Goal: Task Accomplishment & Management: Manage account settings

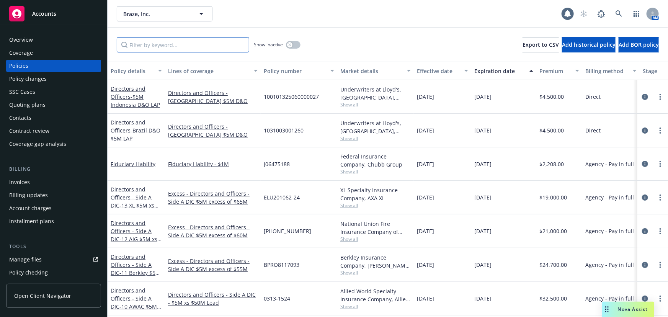
click at [180, 42] on input "Filter by keyword..." at bounding box center [183, 44] width 132 height 15
click at [619, 14] on icon at bounding box center [618, 13] width 7 height 7
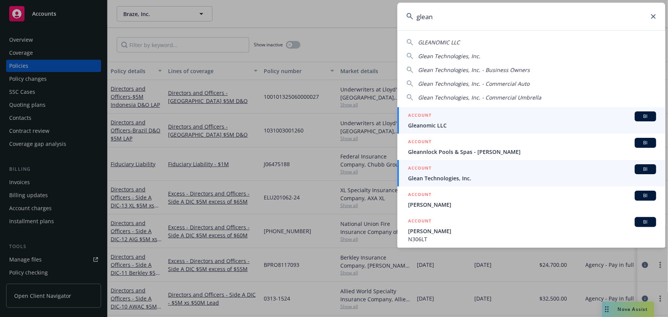
type input "glean"
click at [469, 174] on span "Glean Technologies, Inc." at bounding box center [532, 178] width 248 height 8
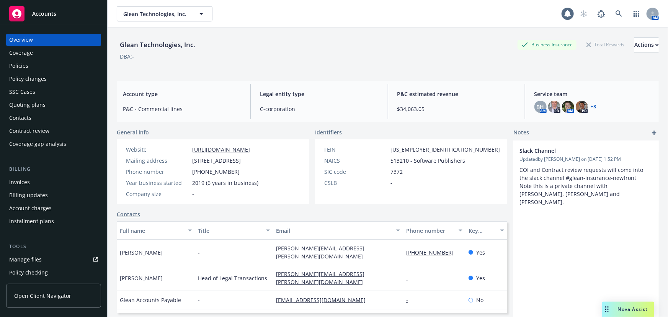
click at [46, 105] on div "Quoting plans" at bounding box center [53, 105] width 89 height 12
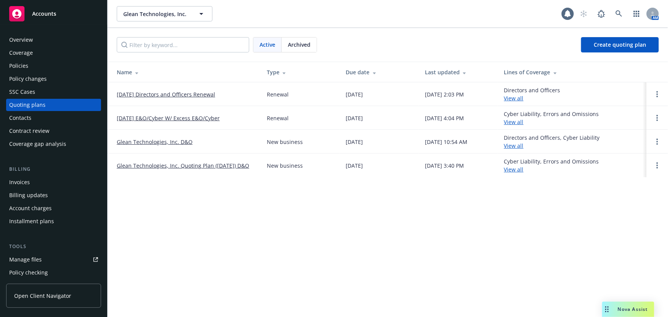
click at [188, 94] on link "10/01/25 Directors and Officers Renewal" at bounding box center [166, 94] width 98 height 8
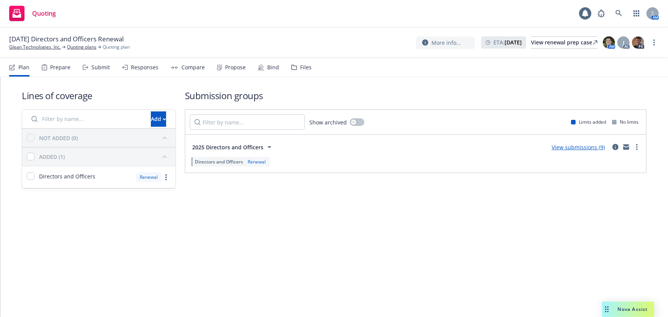
click at [273, 69] on div "Bind" at bounding box center [273, 67] width 12 height 6
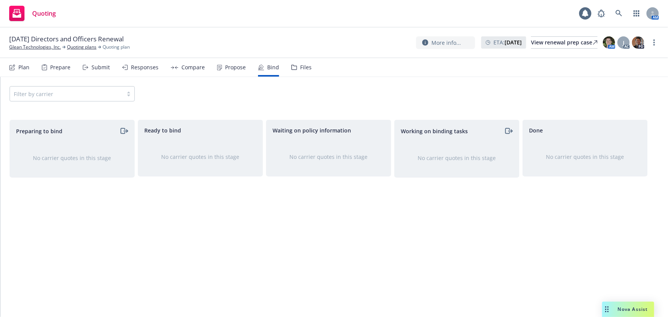
click at [138, 68] on div "Responses" at bounding box center [145, 67] width 28 height 6
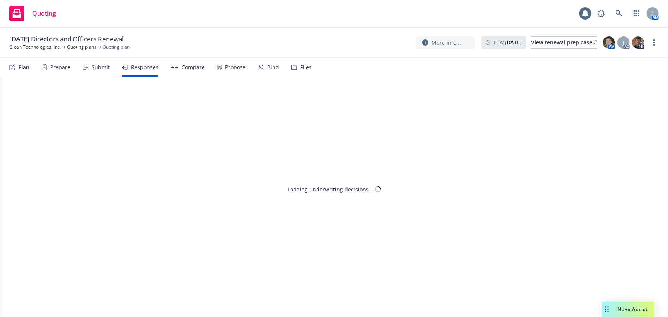
click at [104, 68] on div "Submit" at bounding box center [100, 67] width 18 height 6
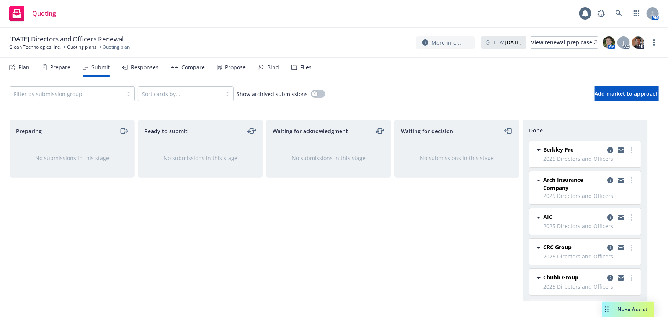
click at [143, 64] on div "Responses" at bounding box center [145, 67] width 28 height 6
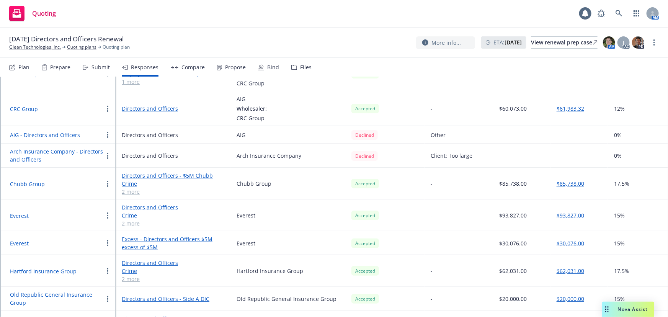
scroll to position [192, 0]
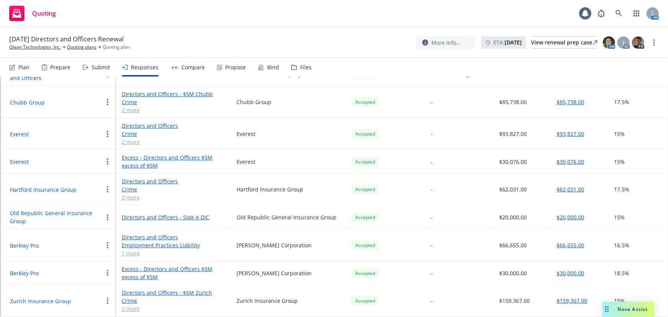
click at [72, 209] on button "Old Republic General Insurance Group" at bounding box center [56, 217] width 93 height 16
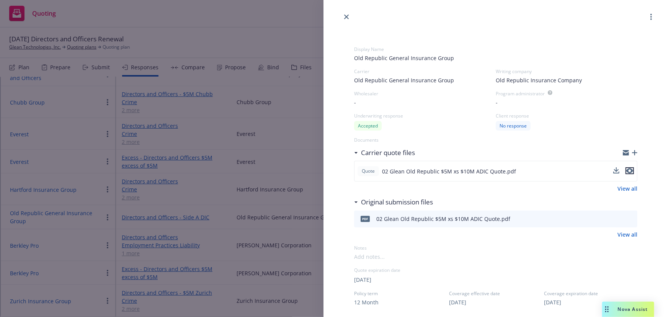
click at [626, 170] on icon "preview file" at bounding box center [629, 170] width 7 height 5
click at [349, 18] on link "close" at bounding box center [346, 16] width 9 height 9
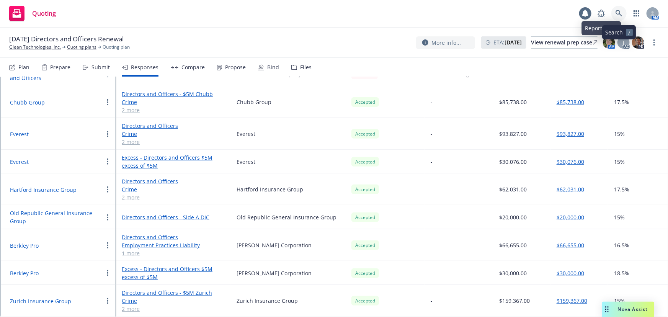
click at [617, 14] on icon at bounding box center [618, 13] width 7 height 7
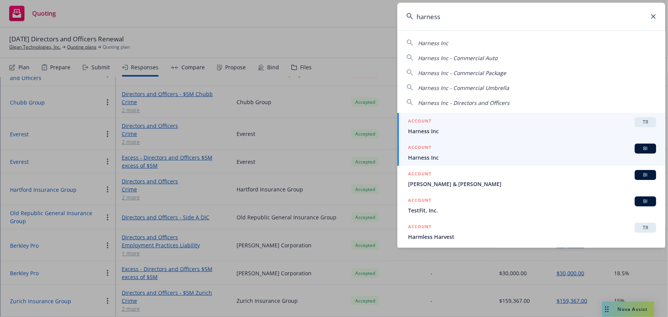
type input "harness"
click at [496, 146] on div "ACCOUNT BI" at bounding box center [532, 148] width 248 height 10
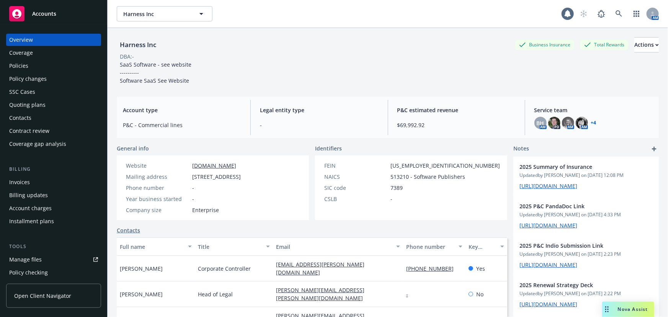
click at [42, 259] on link "Manage files" at bounding box center [53, 259] width 95 height 12
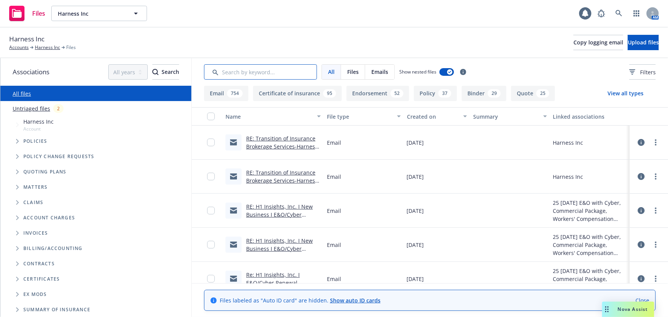
click at [303, 69] on input "Search by keyword..." at bounding box center [260, 71] width 113 height 15
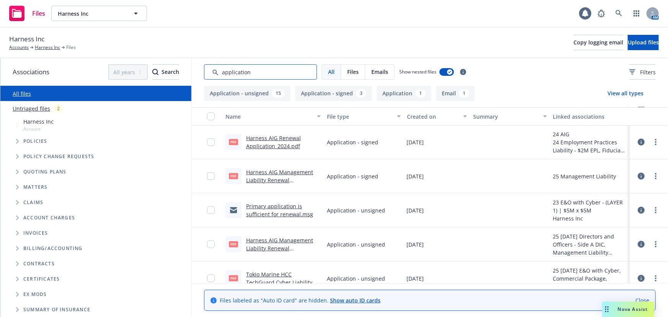
scroll to position [69, 0]
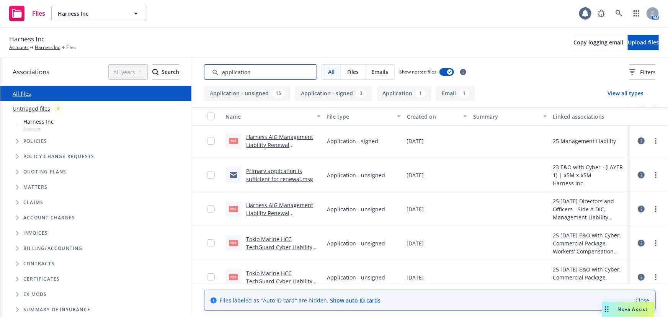
type input "application"
click at [331, 94] on button "Application - signed 3" at bounding box center [333, 93] width 77 height 15
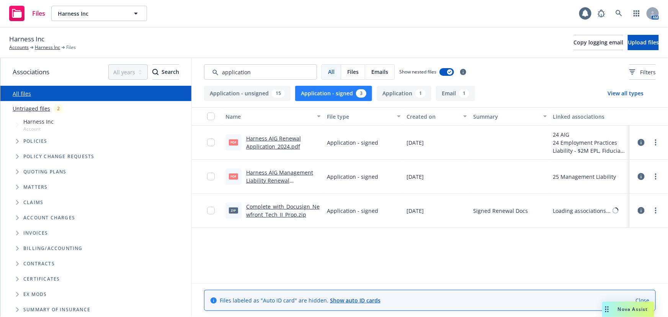
scroll to position [0, 0]
click at [44, 109] on link "Untriaged files" at bounding box center [32, 108] width 38 height 8
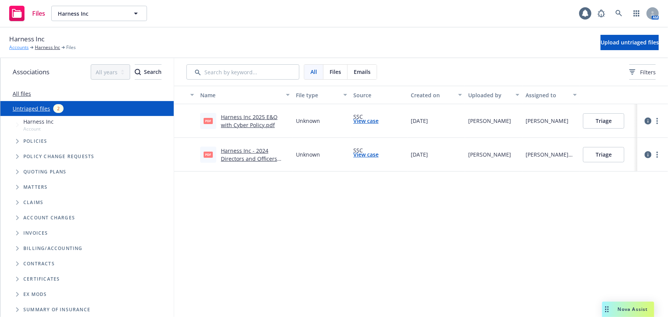
click at [15, 45] on link "Accounts" at bounding box center [19, 47] width 20 height 7
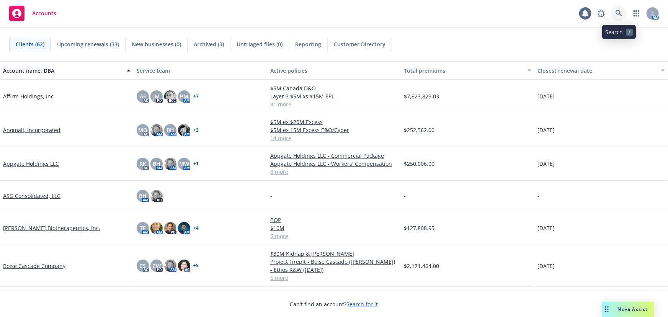
click at [616, 13] on icon at bounding box center [618, 13] width 7 height 7
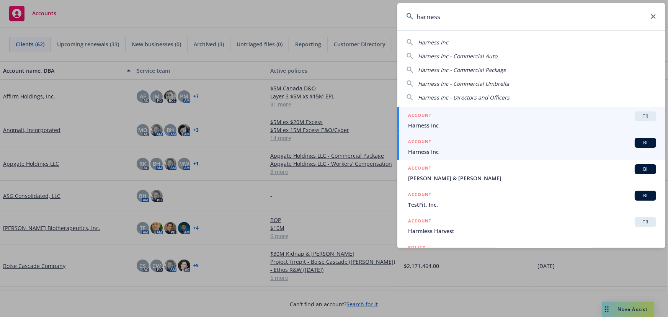
type input "harness"
click at [453, 142] on div "ACCOUNT BI" at bounding box center [532, 143] width 248 height 10
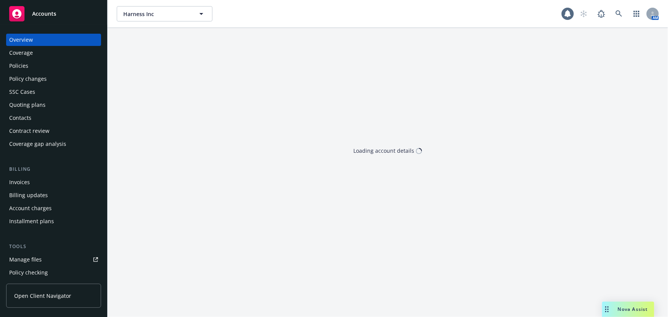
click at [48, 103] on div "Quoting plans" at bounding box center [53, 105] width 89 height 12
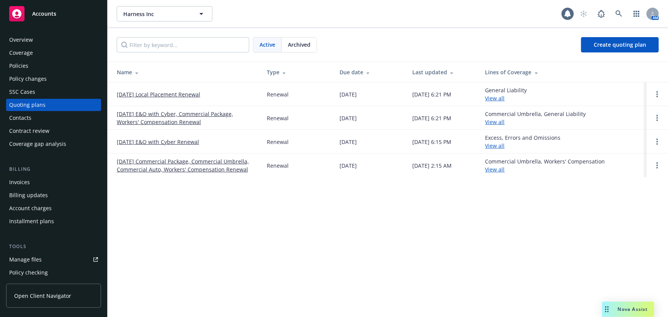
click at [304, 45] on span "Archived" at bounding box center [299, 45] width 23 height 8
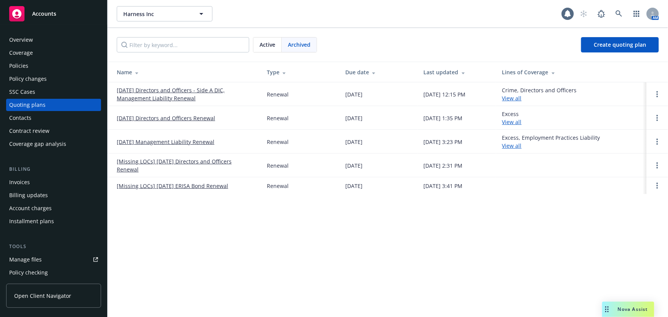
click at [214, 89] on link "[DATE] Directors and Officers - Side A DIC, Management Liability Renewal" at bounding box center [186, 94] width 138 height 16
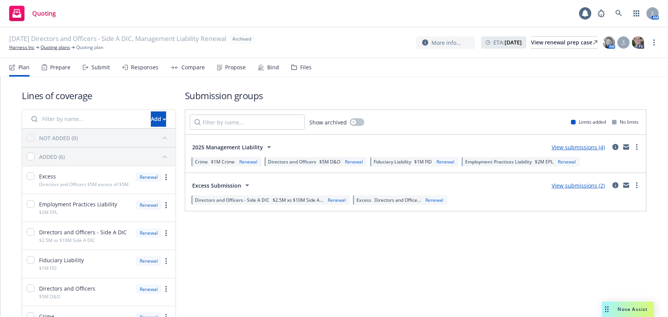
click at [300, 68] on div "Files" at bounding box center [305, 67] width 11 height 6
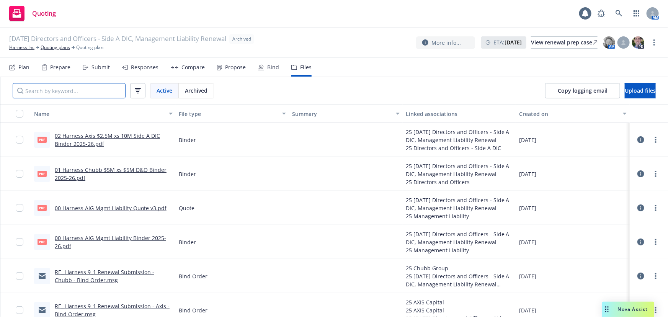
click at [120, 93] on input "Search by keyword..." at bounding box center [69, 90] width 113 height 15
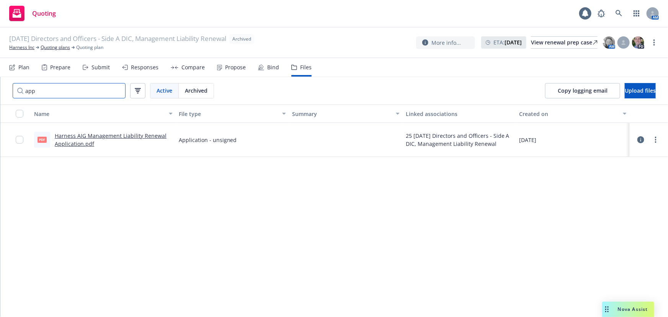
type input "app"
click at [147, 134] on link "Harness AIG Management Liability Renewal Application.pdf" at bounding box center [111, 139] width 112 height 15
click at [23, 47] on link "Harness Inc" at bounding box center [21, 47] width 25 height 7
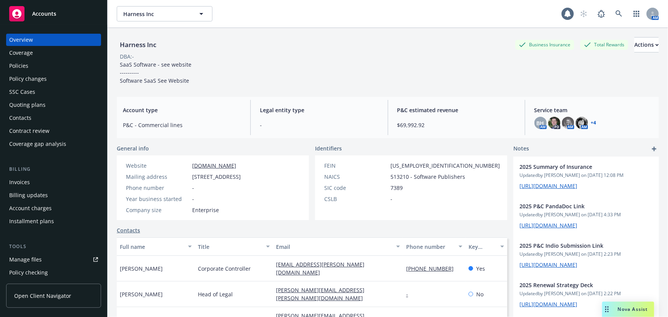
click at [43, 260] on link "Manage files" at bounding box center [53, 259] width 95 height 12
click at [615, 13] on icon at bounding box center [618, 13] width 7 height 7
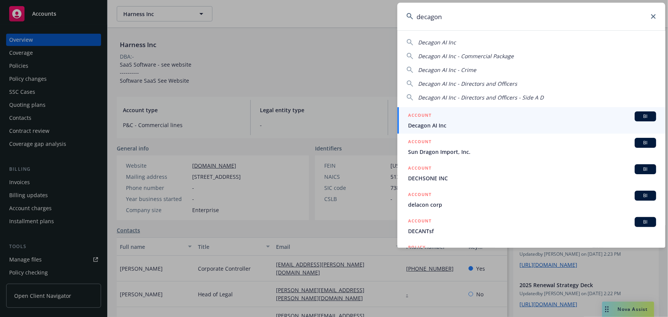
type input "decagon"
click at [528, 113] on div "ACCOUNT BI" at bounding box center [532, 116] width 248 height 10
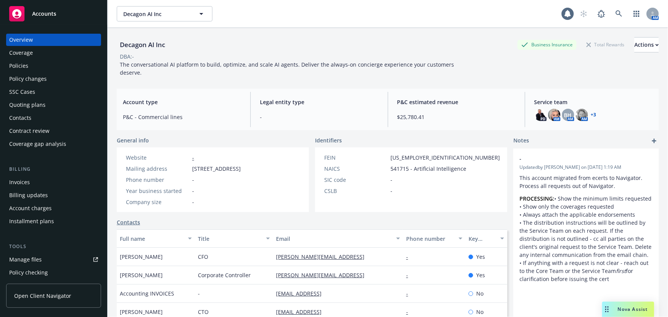
click at [52, 65] on div "Policies" at bounding box center [53, 66] width 89 height 12
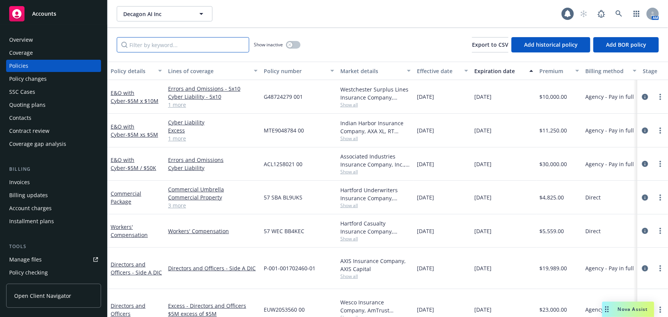
click at [210, 49] on input "Filter by keyword..." at bounding box center [183, 44] width 132 height 15
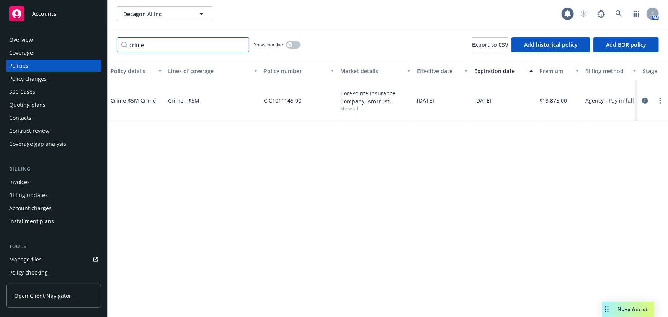
type input "crime"
click at [149, 97] on span "- $5M Crime" at bounding box center [141, 100] width 30 height 7
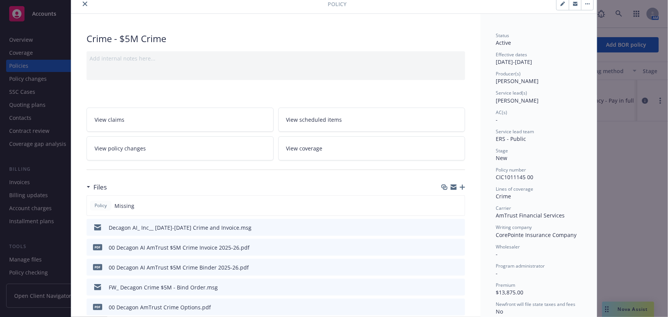
scroll to position [69, 0]
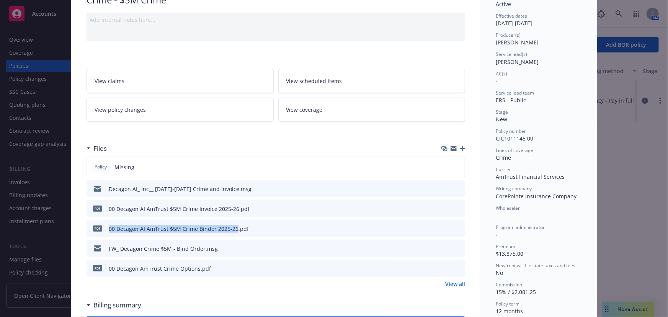
drag, startPoint x: 231, startPoint y: 227, endPoint x: 106, endPoint y: 228, distance: 125.1
click at [109, 228] on div "00 Decagon AI AmTrust $5M Crime Binder 2025-26.pdf" at bounding box center [179, 229] width 140 height 8
copy div "00 Decagon AI AmTrust $5M Crime Binder 2025-26"
click at [462, 148] on icon "button" at bounding box center [462, 148] width 5 height 5
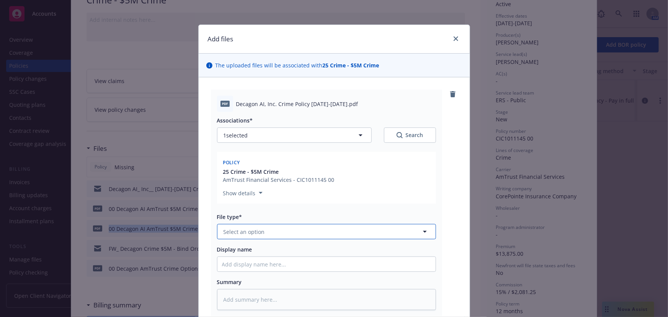
click at [272, 227] on button "Select an option" at bounding box center [326, 231] width 219 height 15
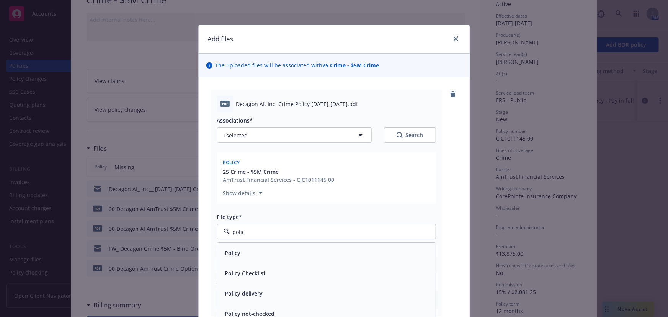
type input "policy"
click at [260, 250] on div "Policy" at bounding box center [326, 253] width 209 height 11
click at [259, 263] on input "Display name" at bounding box center [326, 264] width 218 height 15
paste input "00 Decagon AI AmTrust $5M Crime Binder 2025-26"
type textarea "x"
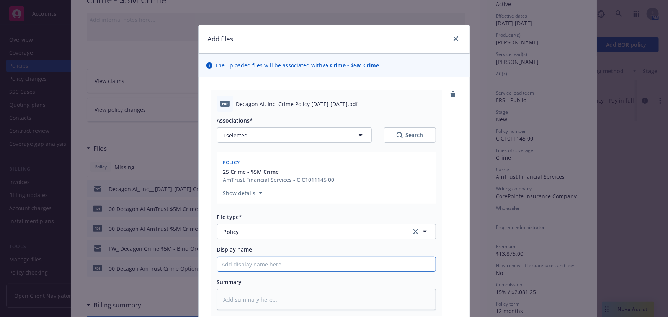
type input "00 Decagon AI AmTrust $5M Crime Binder 2025-26"
click at [314, 261] on input "00 Decagon AI AmTrust $5M Crime Binder 2025-26" at bounding box center [326, 264] width 218 height 15
click at [313, 261] on input "00 Decagon AI AmTrust $5M Crime Binder 2025-26" at bounding box center [326, 264] width 218 height 15
type textarea "x"
type input "00 Decagon AI AmTrust $5M Crime Pio2025-26"
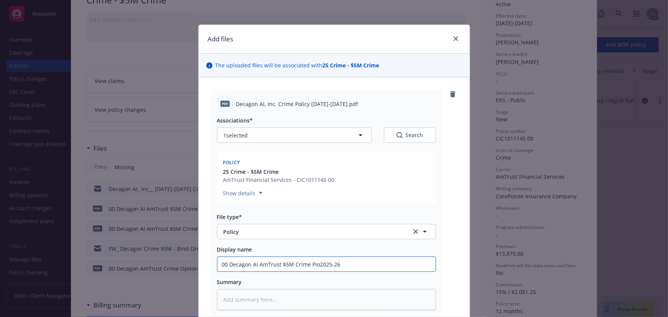
type textarea "x"
type input "00 Decagon AI AmTrust $5M Crime Pi2025-26"
type textarea "x"
type input "00 Decagon AI AmTrust $5M Crime P2025-26"
type textarea "x"
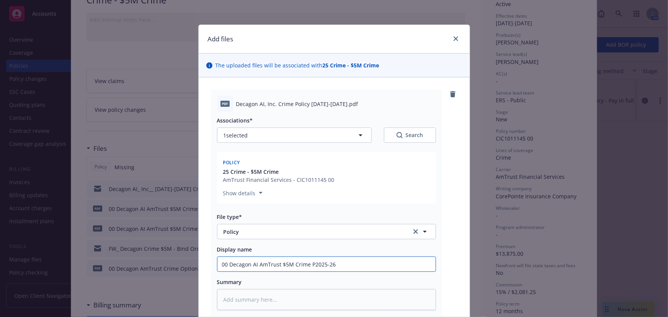
type input "00 Decagon AI AmTrust $5M Crime Po2025-26"
type textarea "x"
type input "00 Decagon AI AmTrust $5M Crime Pol2025-26"
type textarea "x"
type input "00 Decagon AI AmTrust $5M Crime Poli2025-26"
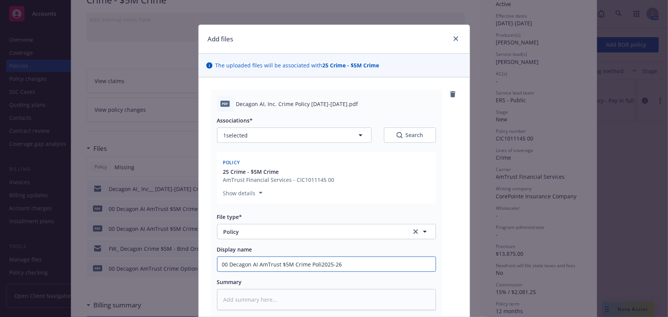
type textarea "x"
type input "00 Decagon AI AmTrust $5M Crime Polic2025-26"
type textarea "x"
type input "00 Decagon AI AmTrust $5M Crime Policy2025-26"
type textarea "x"
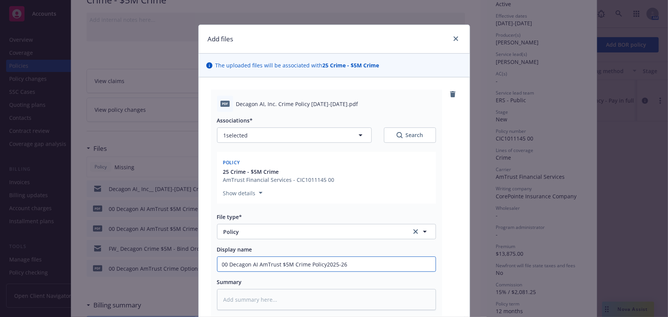
type input "00 Decagon AI AmTrust $5M Crime Policy 2025-26"
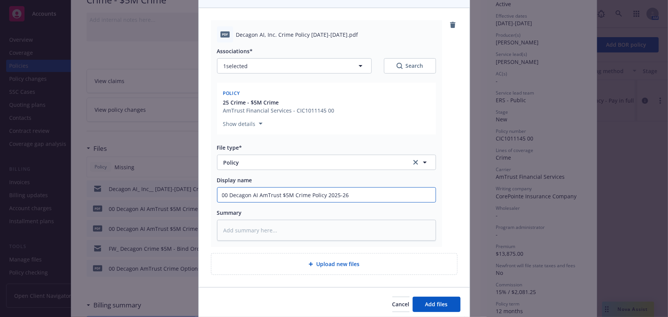
drag, startPoint x: 227, startPoint y: 194, endPoint x: 207, endPoint y: 191, distance: 20.5
click at [207, 191] on div "pdf Decagon AI, Inc. Crime Policy 2025-2026.pdf Associations* 1 selected Search…" at bounding box center [334, 147] width 271 height 279
type textarea "x"
type input "Decagon AI AmTrust $5M Crime Policy 2025-26"
click at [439, 303] on span "Add files" at bounding box center [436, 303] width 23 height 7
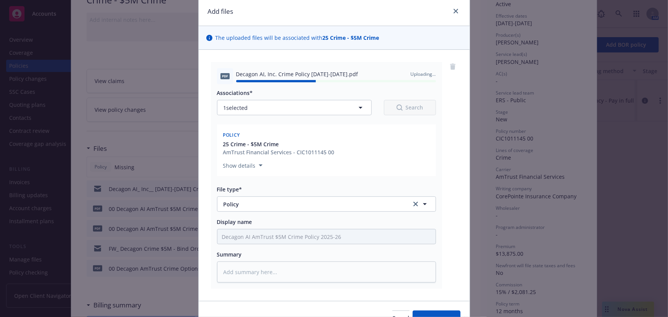
scroll to position [0, 0]
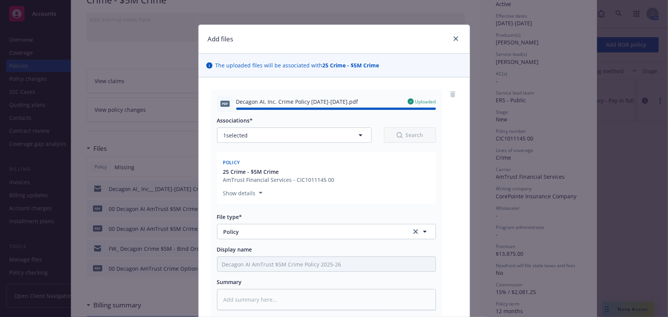
type textarea "x"
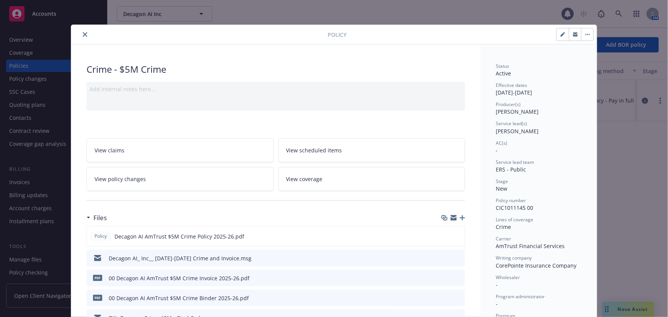
click at [84, 34] on icon "close" at bounding box center [85, 34] width 5 height 5
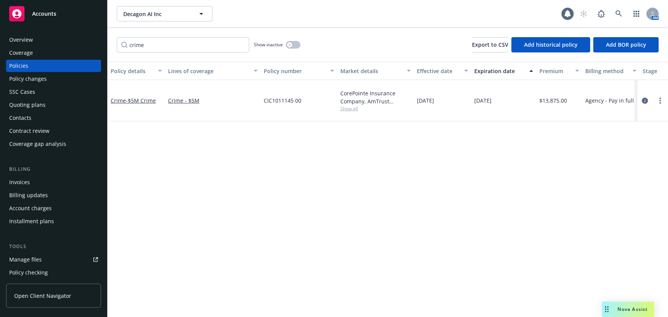
click at [616, 4] on div "Decagon AI Inc Decagon AI Inc 1 AM" at bounding box center [388, 14] width 560 height 28
click at [615, 9] on link at bounding box center [618, 13] width 15 height 15
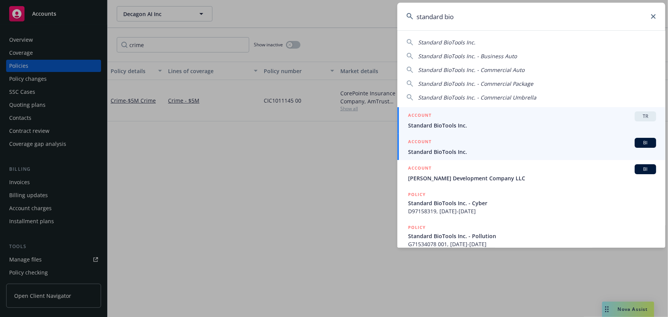
type input "standard bio"
click at [467, 152] on span "Standard BioTools Inc." at bounding box center [532, 152] width 248 height 8
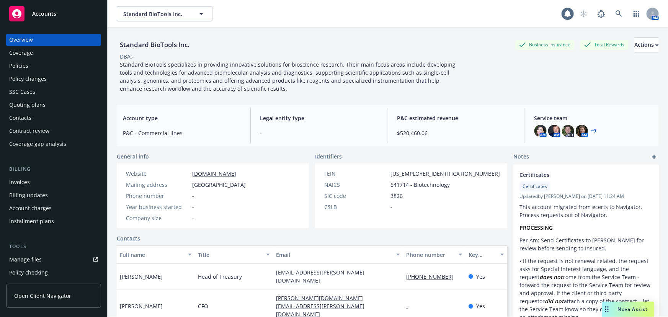
click at [34, 68] on div "Policies" at bounding box center [53, 66] width 89 height 12
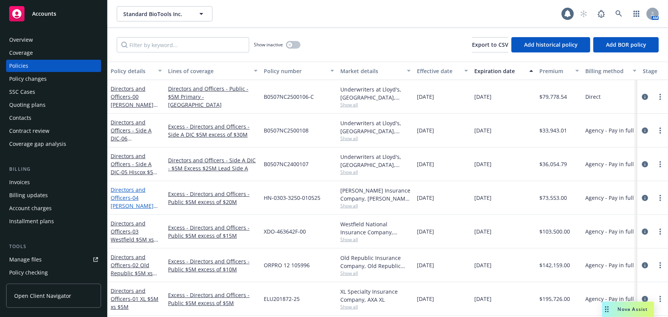
click at [135, 199] on span "- 04 Hudson $5M xs $20M" at bounding box center [134, 205] width 47 height 23
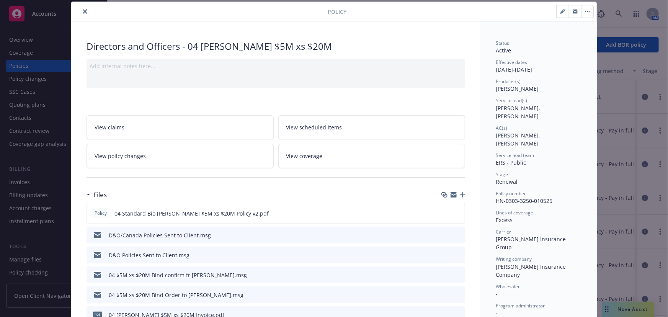
scroll to position [34, 0]
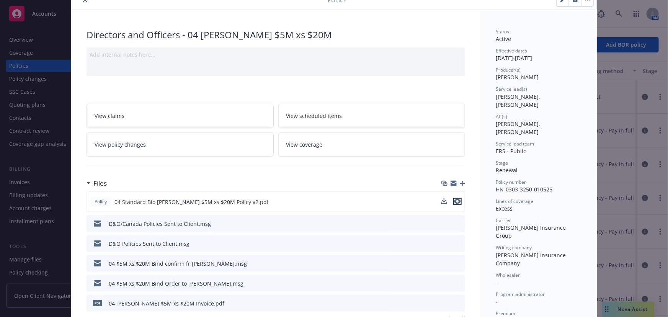
click at [455, 200] on icon "preview file" at bounding box center [457, 201] width 7 height 5
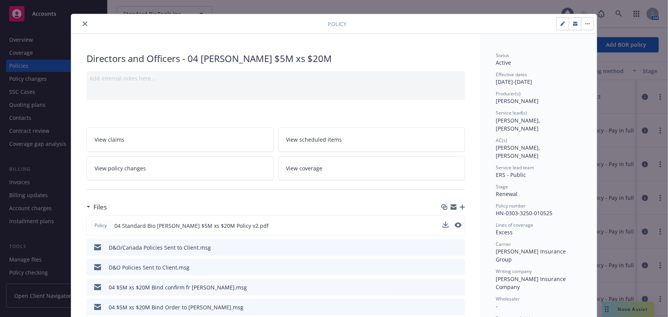
scroll to position [0, 0]
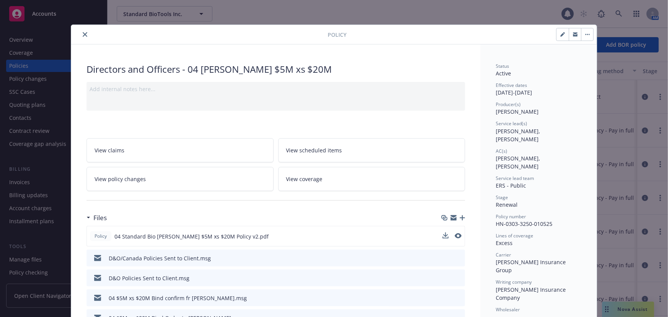
click at [84, 33] on icon "close" at bounding box center [85, 34] width 5 height 5
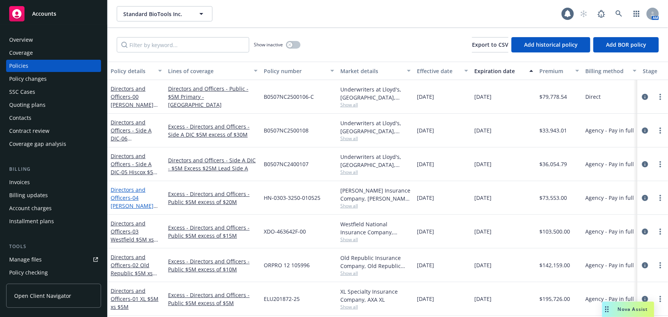
click at [138, 197] on span "- 04 Hudson $5M xs $20M" at bounding box center [134, 205] width 47 height 23
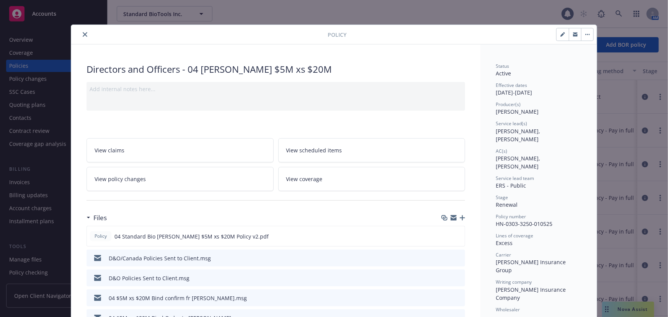
scroll to position [23, 0]
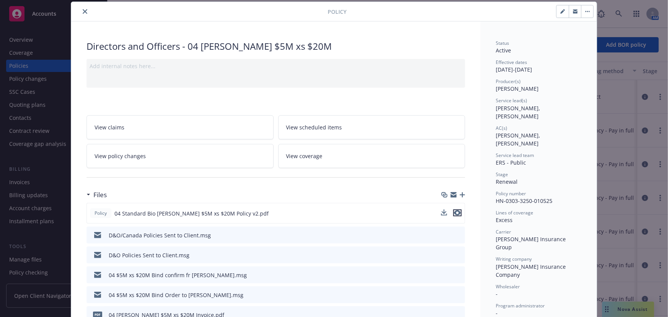
click at [454, 211] on icon "preview file" at bounding box center [457, 212] width 7 height 5
click at [560, 8] on button "button" at bounding box center [562, 11] width 12 height 12
select select "RENEWAL"
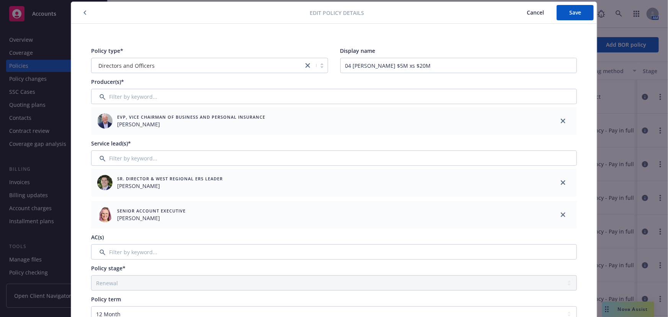
scroll to position [162, 0]
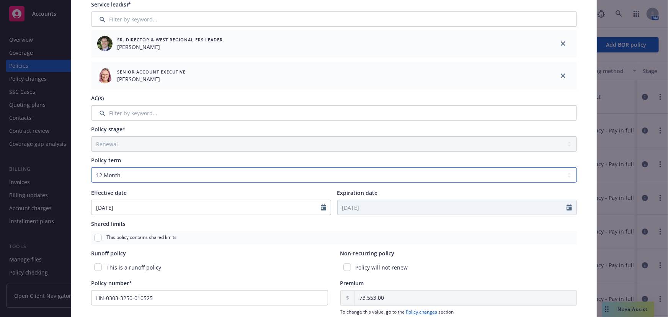
click at [120, 176] on select "Select policy term 12 Month 6 Month 4 Month 3 Month 2 Month 1 Month 36 Month (3…" at bounding box center [334, 174] width 486 height 15
select select "other"
click at [91, 167] on select "Select policy term 12 Month 6 Month 4 Month 3 Month 2 Month 1 Month 36 Month (3…" at bounding box center [334, 174] width 486 height 15
click at [357, 208] on input "Expiration date" at bounding box center [452, 207] width 229 height 15
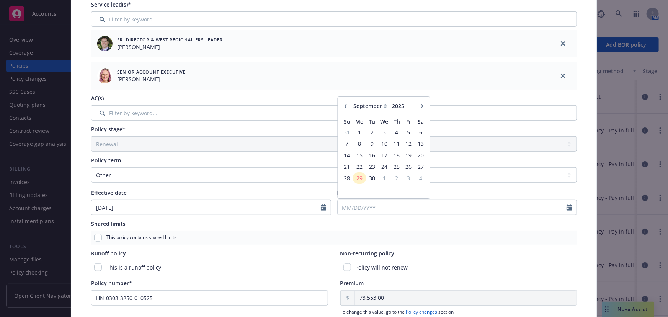
click at [417, 106] on button "button" at bounding box center [421, 105] width 9 height 9
click at [421, 105] on icon "button" at bounding box center [422, 106] width 2 height 5
select select "1"
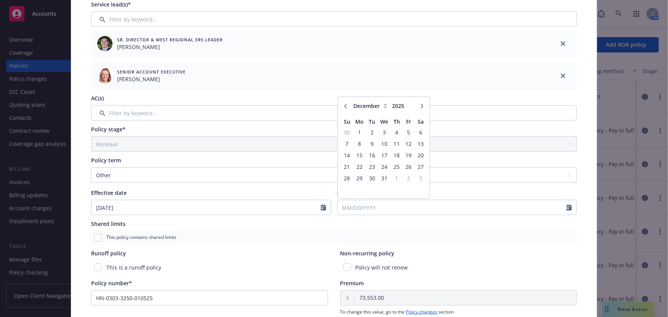
type input "2026"
click at [407, 154] on span "16" at bounding box center [408, 155] width 10 height 10
type input "01/16/2026"
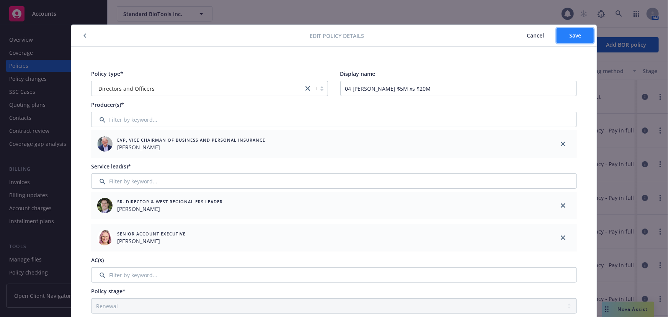
click at [574, 38] on span "Save" at bounding box center [575, 35] width 12 height 7
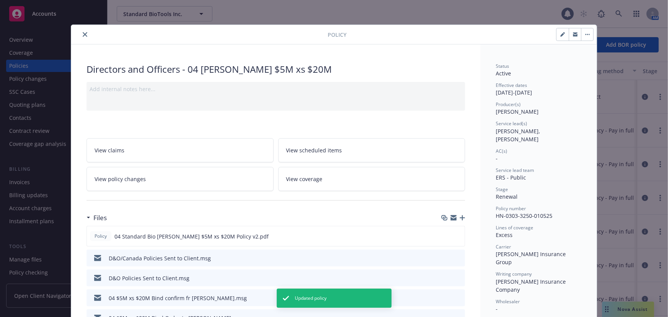
click at [84, 34] on icon "close" at bounding box center [85, 34] width 5 height 5
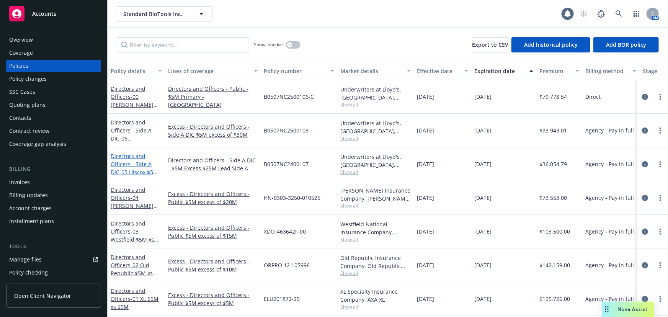
click at [145, 171] on span "- 05 Hiscox $5M xs $25M Lead Side A" at bounding box center [134, 179] width 47 height 23
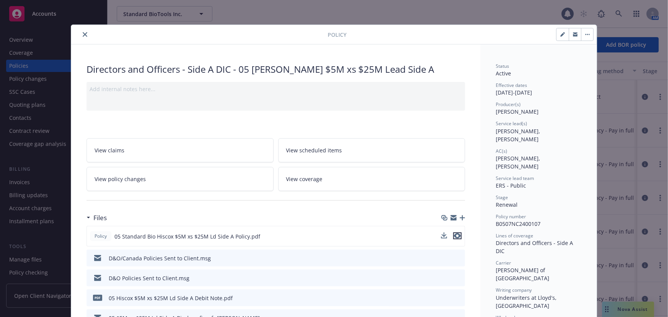
click at [455, 235] on icon "preview file" at bounding box center [457, 235] width 7 height 5
click at [558, 37] on button "button" at bounding box center [562, 34] width 12 height 12
select select "RENEWAL"
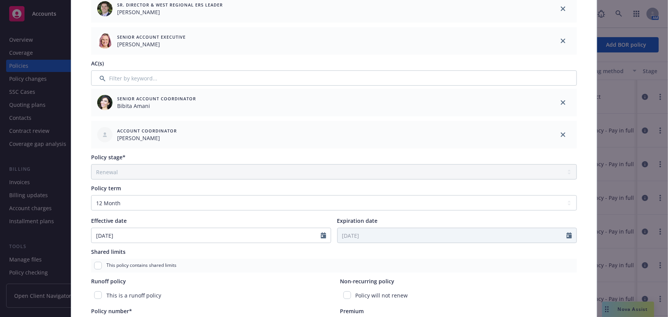
scroll to position [209, 0]
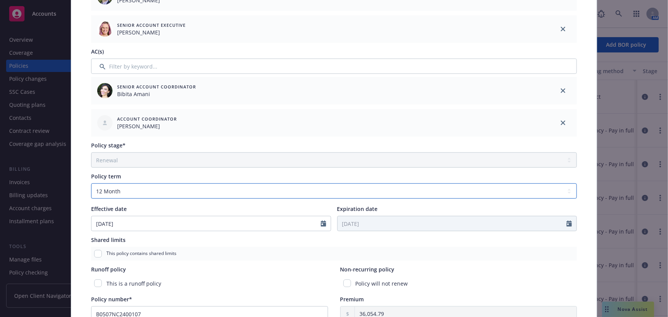
click at [228, 196] on select "Select policy term 12 Month 6 Month 4 Month 3 Month 2 Month 1 Month 36 Month (3…" at bounding box center [334, 190] width 486 height 15
select select "other"
click at [91, 183] on select "Select policy term 12 Month 6 Month 4 Month 3 Month 2 Month 1 Month 36 Month (3…" at bounding box center [334, 190] width 486 height 15
click at [393, 222] on input "Expiration date" at bounding box center [452, 223] width 229 height 15
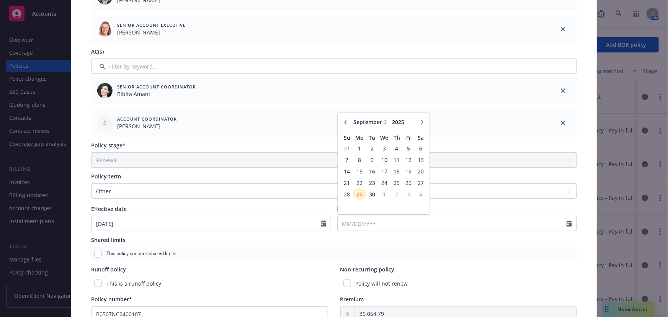
click at [421, 118] on button "button" at bounding box center [421, 121] width 9 height 9
select select "1"
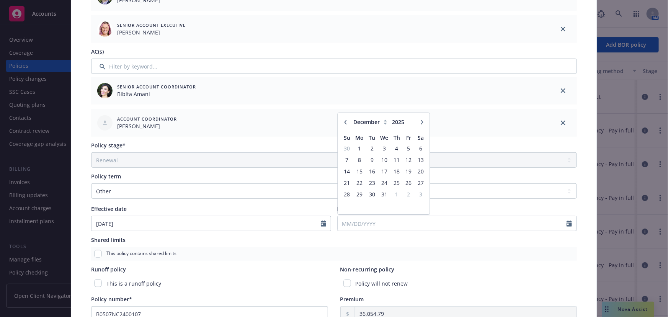
type input "2026"
click at [408, 167] on span "16" at bounding box center [408, 171] width 10 height 10
type input "01/16/2026"
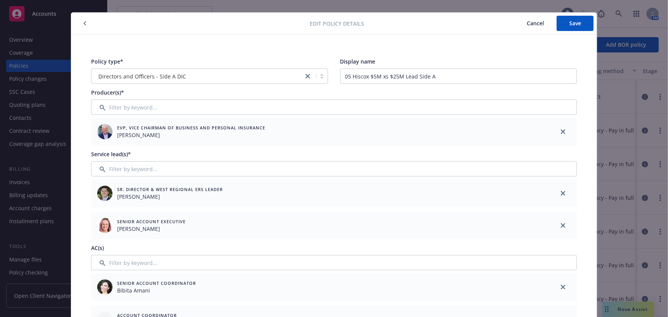
scroll to position [0, 0]
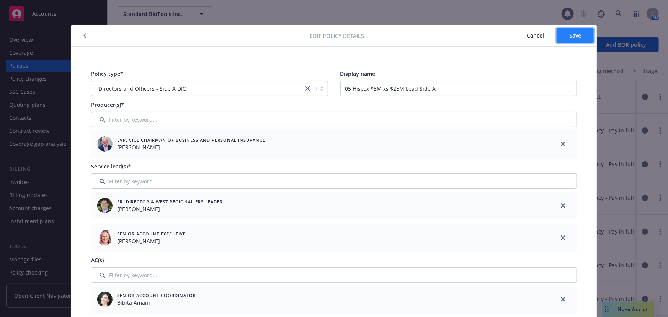
click at [581, 34] on button "Save" at bounding box center [574, 35] width 37 height 15
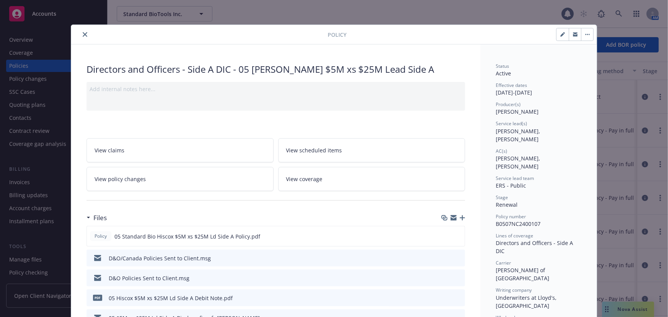
click at [85, 34] on button "close" at bounding box center [84, 34] width 9 height 9
click at [83, 35] on icon "close" at bounding box center [85, 34] width 5 height 5
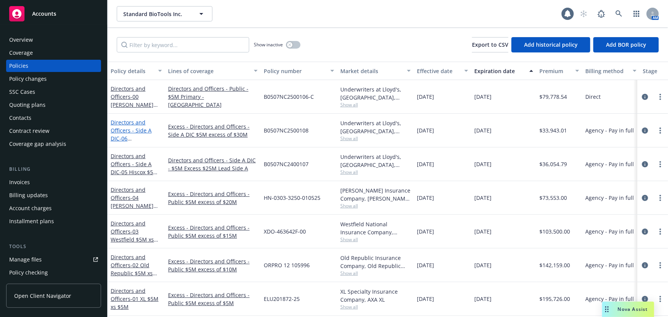
click at [133, 132] on link "Directors and Officers - Side A DIC - 06 Beazley $5M xs $30M Excess" at bounding box center [132, 142] width 43 height 47
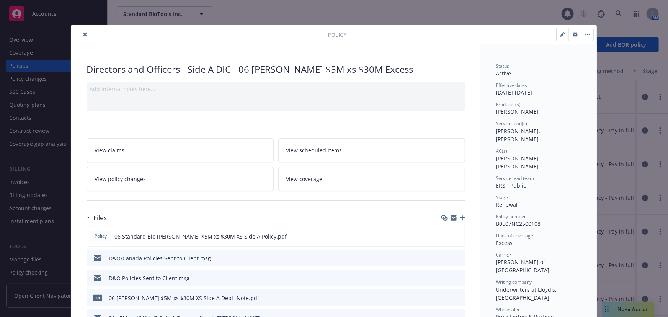
click at [562, 35] on icon "button" at bounding box center [562, 34] width 5 height 5
select select "RENEWAL"
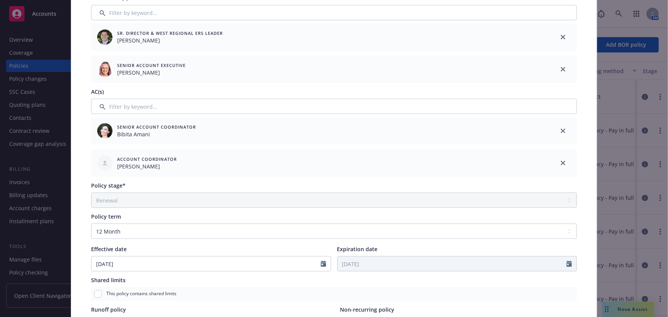
scroll to position [174, 0]
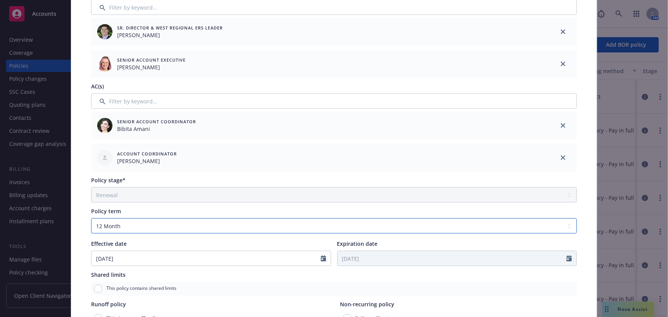
click at [162, 225] on select "Select policy term 12 Month 6 Month 4 Month 3 Month 2 Month 1 Month 36 Month (3…" at bounding box center [334, 225] width 486 height 15
select select "other"
click at [91, 218] on select "Select policy term 12 Month 6 Month 4 Month 3 Month 2 Month 1 Month 36 Month (3…" at bounding box center [334, 225] width 486 height 15
click at [568, 259] on icon "Calendar" at bounding box center [568, 258] width 5 height 6
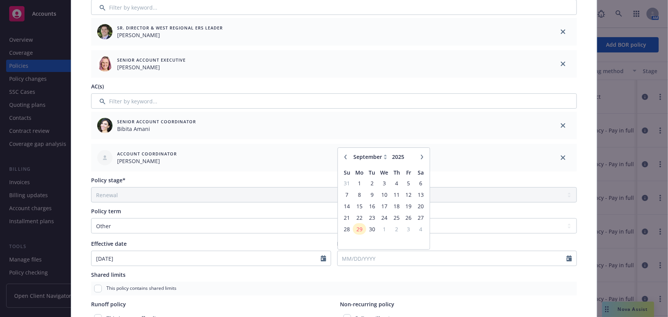
click at [420, 155] on icon "button" at bounding box center [422, 157] width 5 height 5
click at [420, 157] on icon "button" at bounding box center [422, 157] width 5 height 5
select select "1"
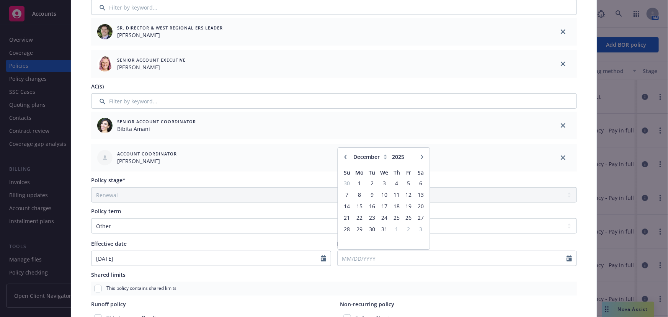
type input "2026"
click at [408, 207] on span "16" at bounding box center [408, 206] width 10 height 10
type input "01/16/2026"
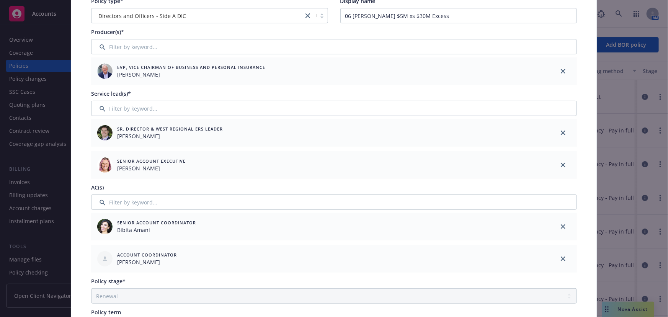
scroll to position [0, 0]
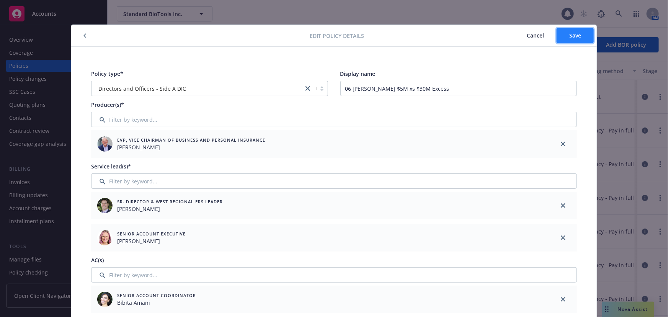
click at [573, 36] on span "Save" at bounding box center [575, 35] width 12 height 7
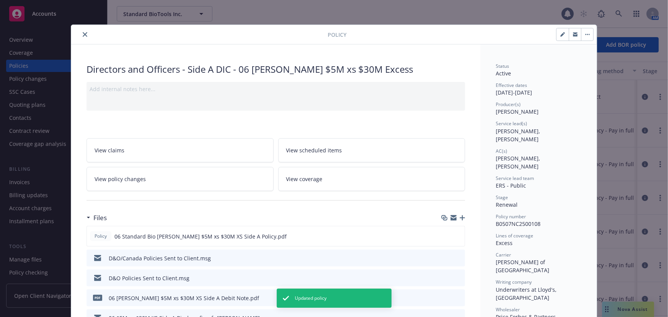
click at [84, 34] on icon "close" at bounding box center [85, 34] width 5 height 5
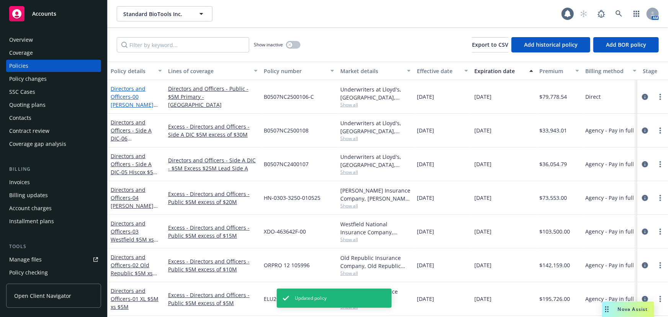
click at [124, 93] on link "Directors and Officers - 00 Beazley $5M Primary - Canada" at bounding box center [135, 108] width 48 height 47
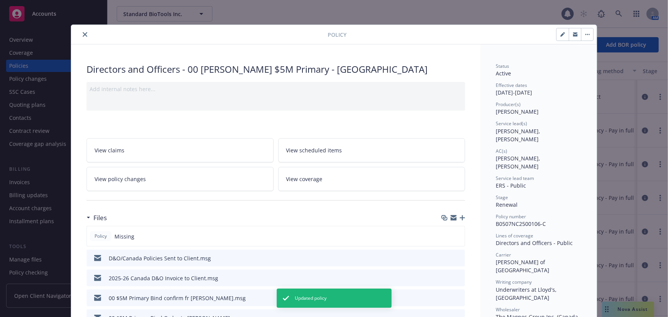
click at [560, 36] on icon "button" at bounding box center [562, 34] width 5 height 5
select select "RENEWAL"
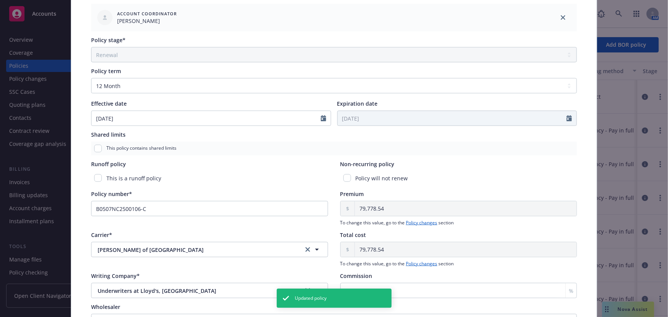
scroll to position [313, 0]
click at [204, 81] on select "Select policy term 12 Month 6 Month 4 Month 3 Month 2 Month 1 Month 36 Month (3…" at bounding box center [334, 86] width 486 height 15
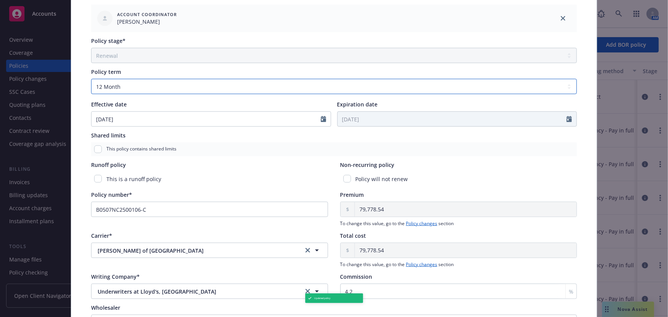
select select "other"
click at [91, 79] on select "Select policy term 12 Month 6 Month 4 Month 3 Month 2 Month 1 Month 36 Month (3…" at bounding box center [334, 86] width 486 height 15
click at [568, 120] on icon "Calendar" at bounding box center [568, 119] width 5 height 6
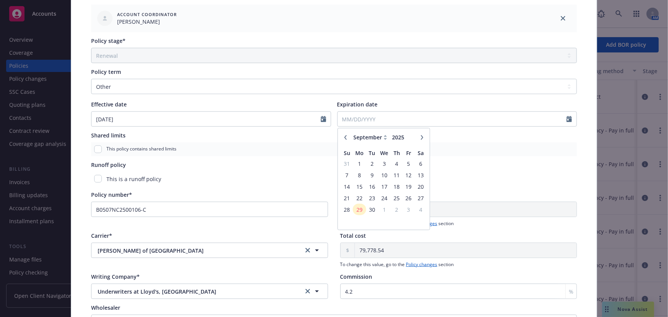
click at [415, 139] on div "January February March April May June July August September October November De…" at bounding box center [384, 137] width 86 height 12
click at [417, 137] on button "button" at bounding box center [421, 137] width 9 height 9
click at [420, 137] on icon "button" at bounding box center [422, 137] width 5 height 5
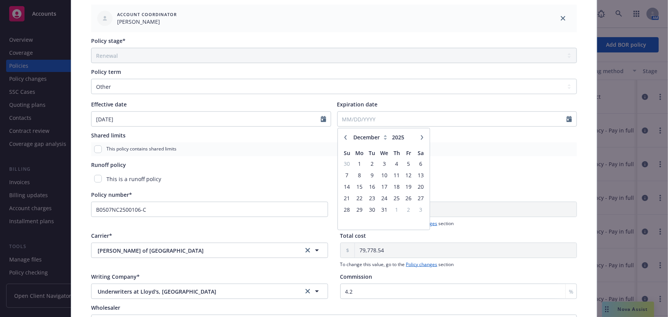
select select "1"
type input "2026"
click at [407, 187] on span "16" at bounding box center [408, 187] width 10 height 10
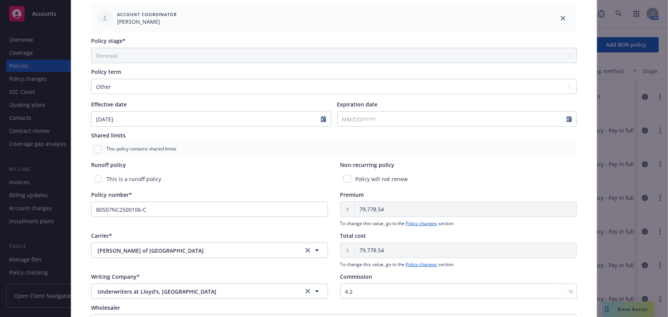
type input "01/16/2026"
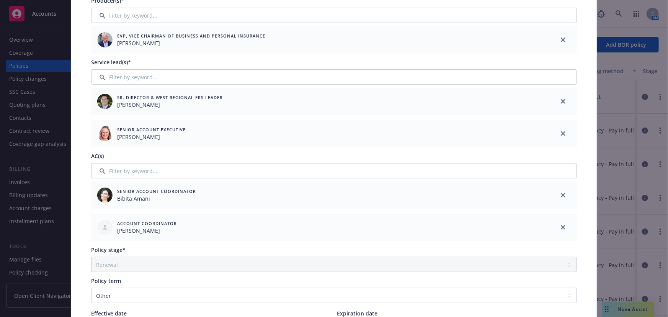
scroll to position [0, 0]
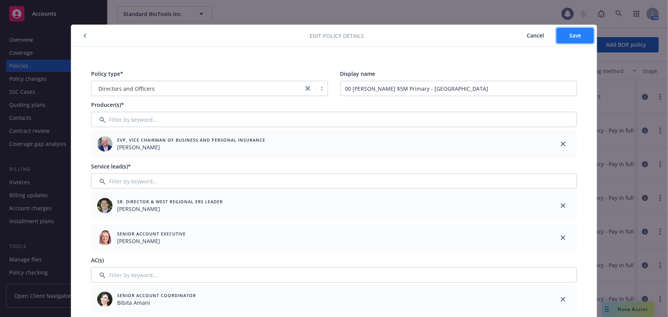
click at [574, 32] on span "Save" at bounding box center [575, 35] width 12 height 7
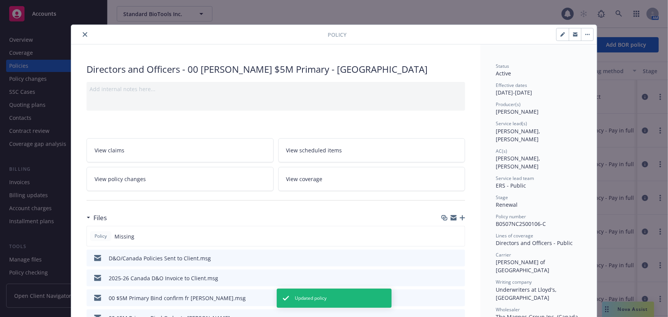
click at [80, 34] on button "close" at bounding box center [84, 34] width 9 height 9
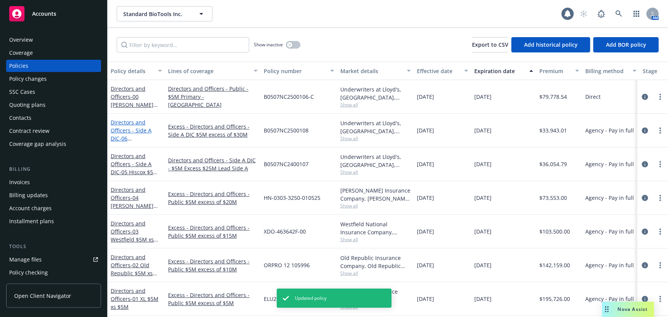
click at [142, 133] on link "Directors and Officers - Side A DIC - 06 Beazley $5M xs $30M Excess" at bounding box center [132, 142] width 43 height 47
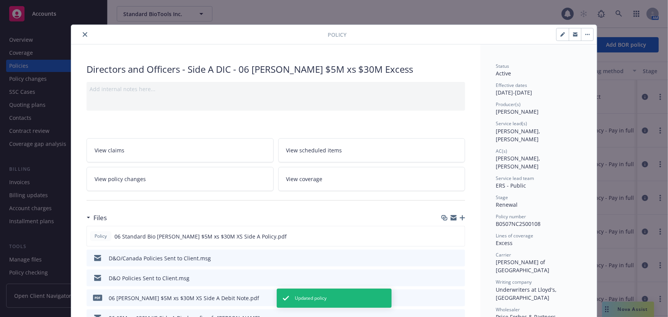
scroll to position [23, 0]
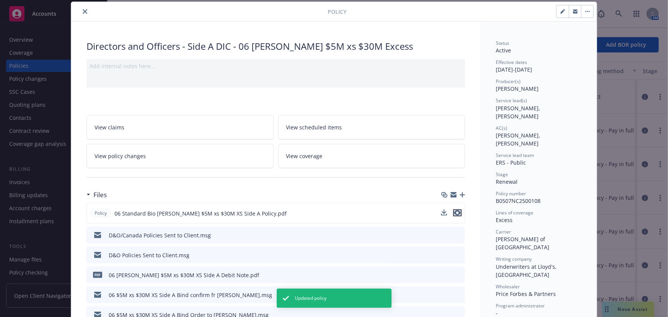
click at [454, 212] on icon "preview file" at bounding box center [457, 212] width 7 height 5
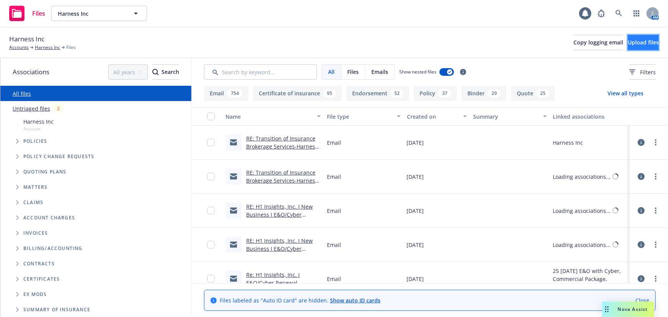
click at [628, 44] on span "Upload files" at bounding box center [643, 42] width 31 height 7
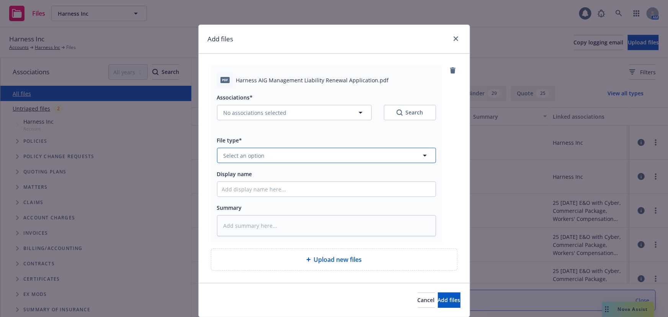
click at [292, 155] on button "Select an option" at bounding box center [326, 155] width 219 height 15
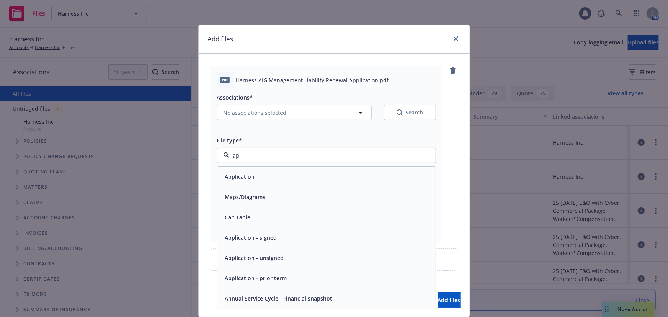
type input "app"
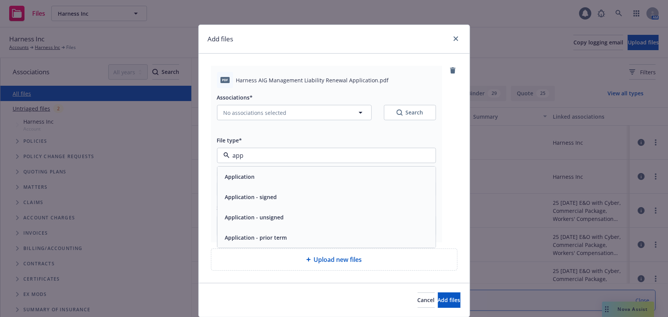
click at [298, 196] on div "Application - signed" at bounding box center [326, 197] width 209 height 11
click at [326, 113] on button "No associations selected" at bounding box center [294, 112] width 155 height 15
type textarea "x"
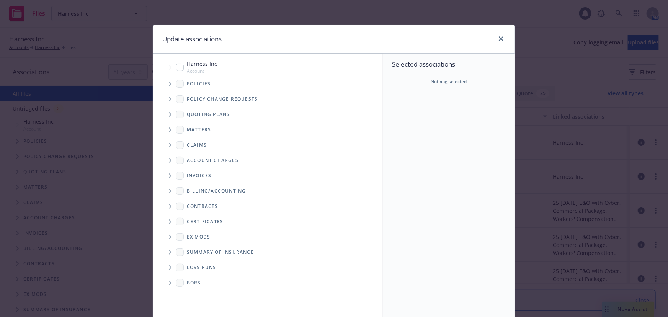
click at [165, 86] on span "Tree Example" at bounding box center [170, 84] width 12 height 12
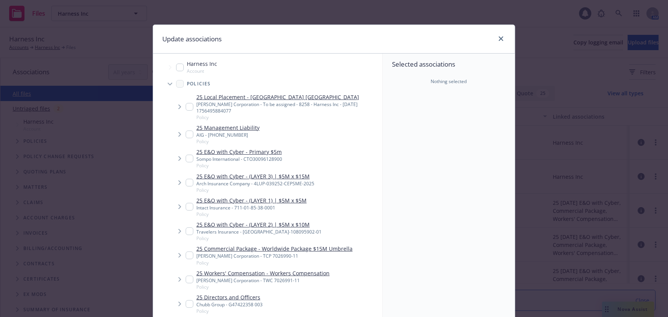
click at [186, 132] on input "Tree Example" at bounding box center [190, 134] width 8 height 8
checkbox input "true"
click at [499, 38] on icon "close" at bounding box center [501, 38] width 5 height 5
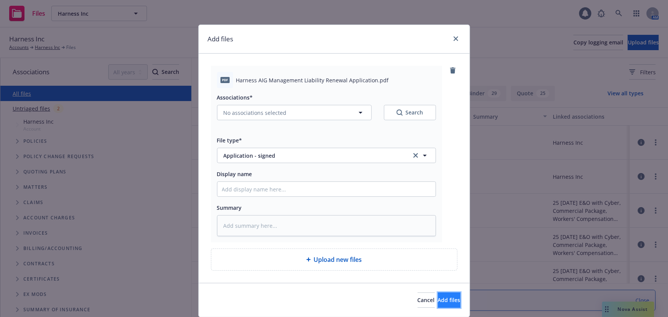
click at [443, 302] on span "Add files" at bounding box center [449, 299] width 23 height 7
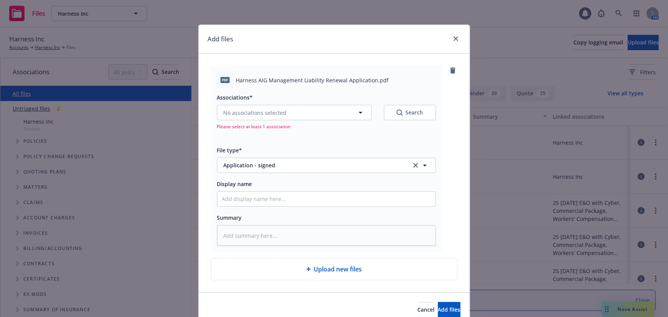
click at [316, 121] on div "No associations selected Search Please select at least 1 association" at bounding box center [326, 117] width 219 height 25
click at [319, 111] on button "No associations selected" at bounding box center [294, 112] width 155 height 15
type textarea "x"
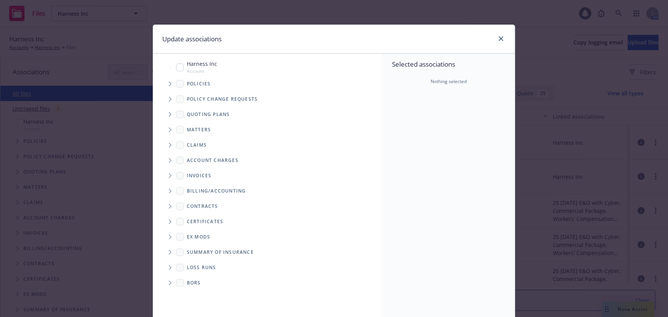
click at [164, 80] on span "Tree Example" at bounding box center [170, 84] width 12 height 12
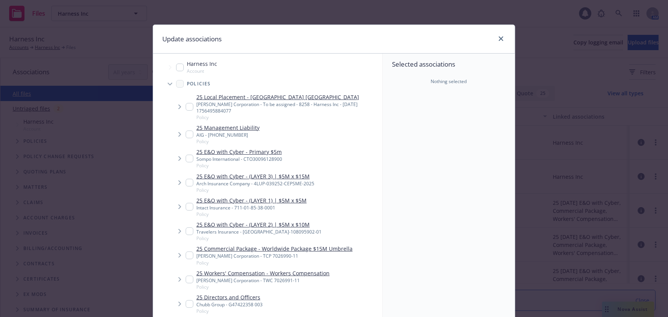
click at [188, 135] on input "Tree Example" at bounding box center [190, 134] width 8 height 8
checkbox input "true"
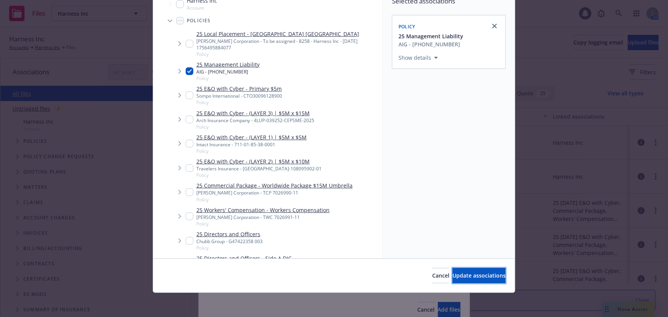
click at [476, 274] on span "Update associations" at bounding box center [478, 275] width 53 height 7
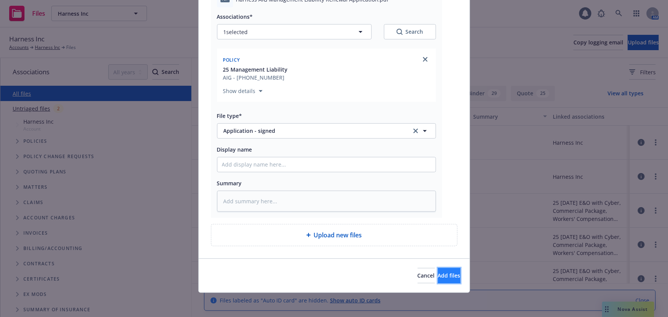
click at [438, 275] on span "Add files" at bounding box center [449, 275] width 23 height 7
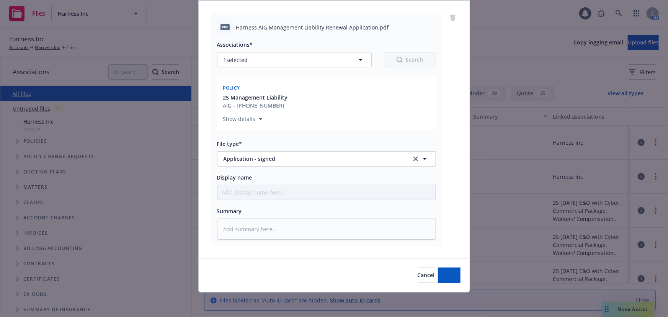
scroll to position [52, 0]
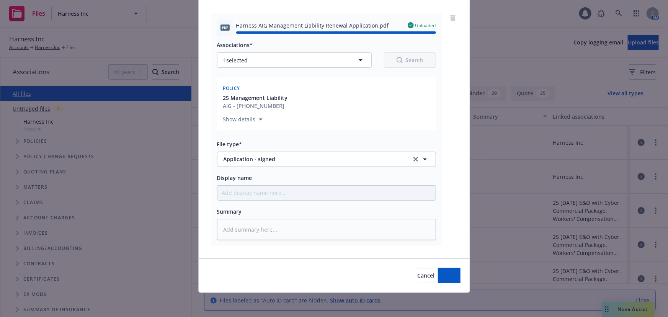
type textarea "x"
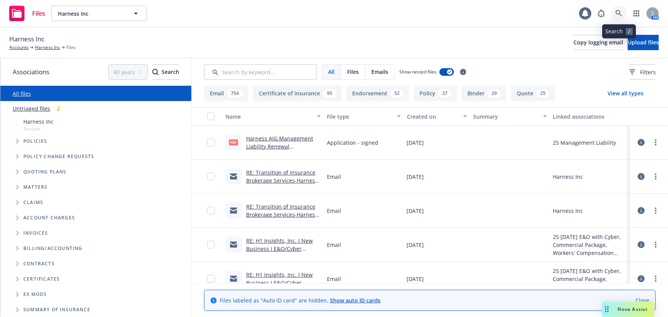
click at [617, 15] on icon at bounding box center [618, 13] width 7 height 7
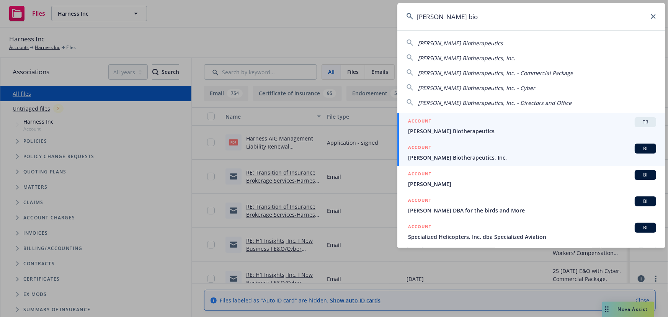
type input "asher bio"
click at [505, 160] on span "[PERSON_NAME] Biotherapeutics, Inc." at bounding box center [532, 157] width 248 height 8
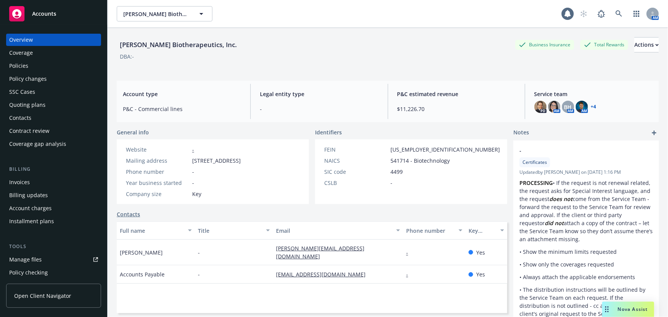
click at [28, 180] on div "Invoices" at bounding box center [19, 182] width 21 height 12
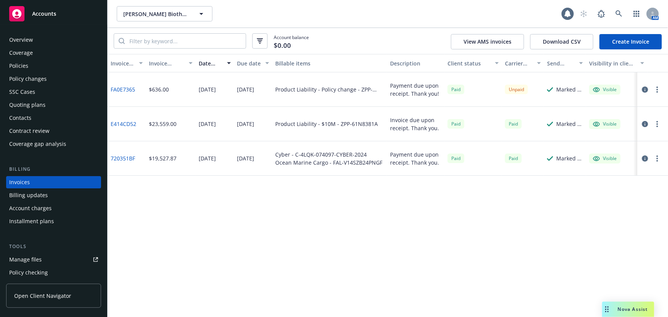
scroll to position [11, 0]
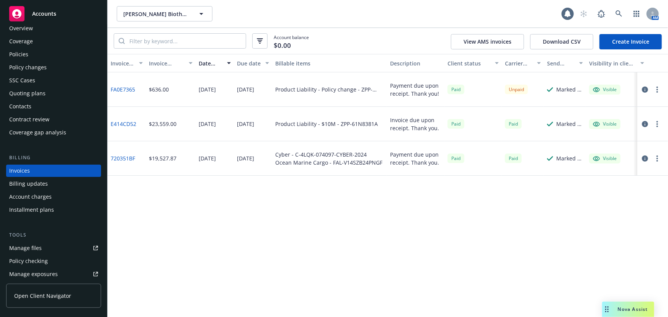
click at [47, 54] on div "Policies" at bounding box center [53, 54] width 89 height 12
